Goal: Book appointment/travel/reservation

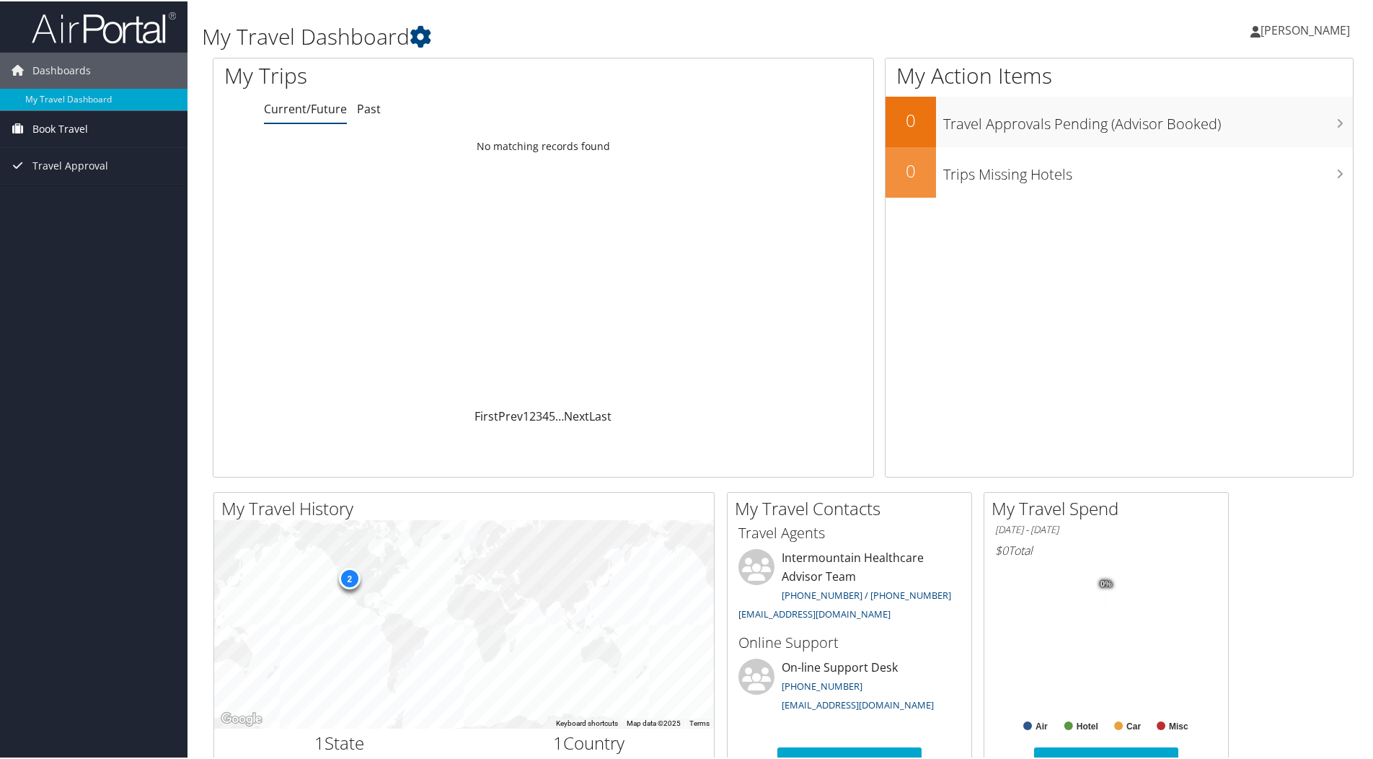
click at [36, 128] on span "Book Travel" at bounding box center [60, 128] width 56 height 36
click at [61, 172] on link "Book/Manage Online Trips" at bounding box center [93, 178] width 187 height 22
